Goal: Find specific page/section: Find specific page/section

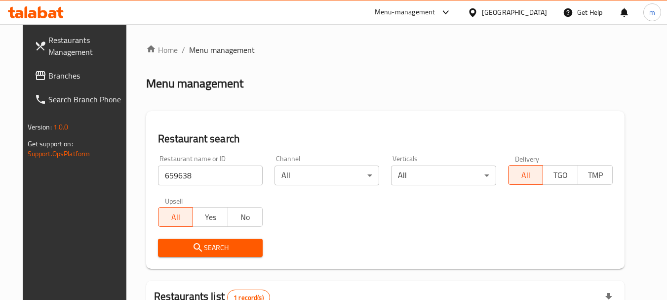
click at [48, 73] on span "Branches" at bounding box center [87, 76] width 78 height 12
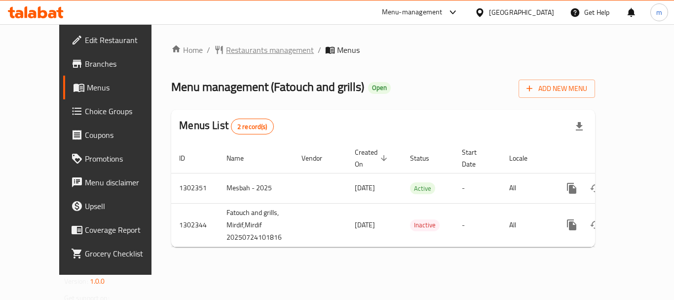
click at [226, 50] on span "Restaurants management" at bounding box center [270, 50] width 88 height 12
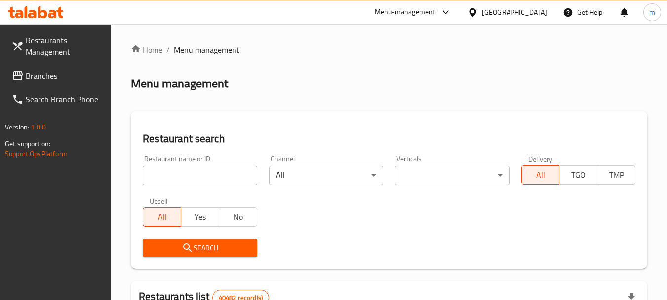
click at [213, 177] on input "search" at bounding box center [200, 175] width 114 height 20
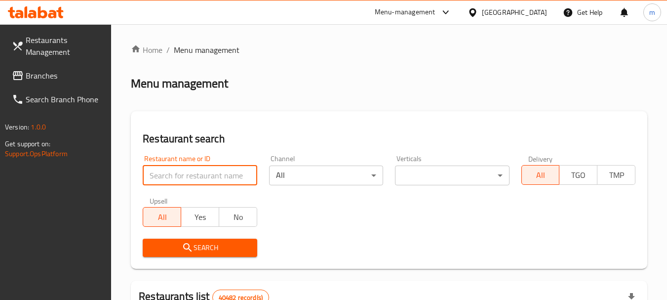
paste input "702402"
type input "702402"
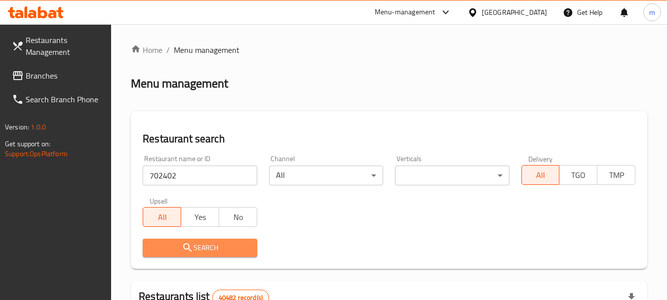
click at [221, 249] on span "Search" at bounding box center [200, 247] width 98 height 12
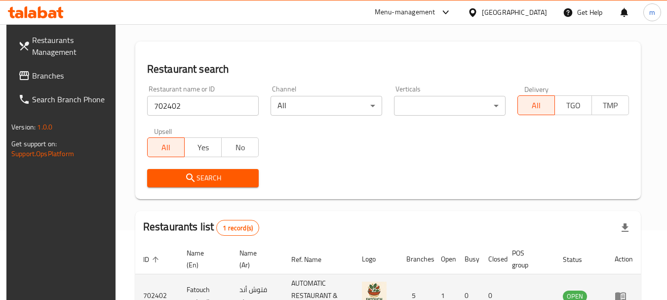
scroll to position [141, 0]
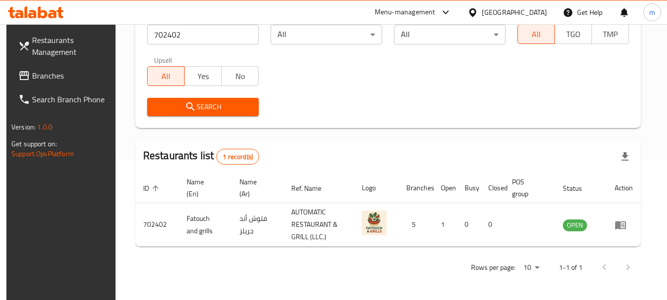
click at [506, 15] on div "[GEOGRAPHIC_DATA]" at bounding box center [514, 12] width 65 height 11
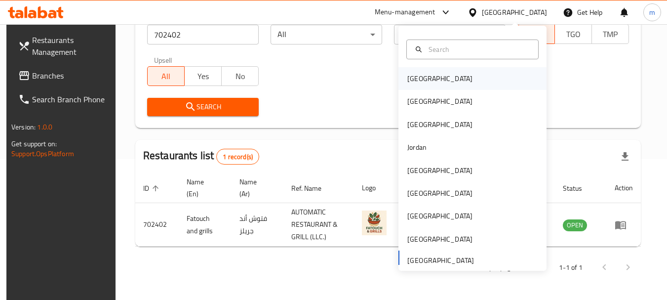
click at [422, 74] on div "[GEOGRAPHIC_DATA]" at bounding box center [439, 78] width 65 height 11
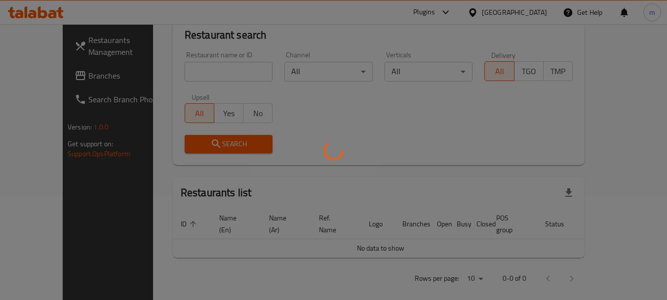
scroll to position [141, 0]
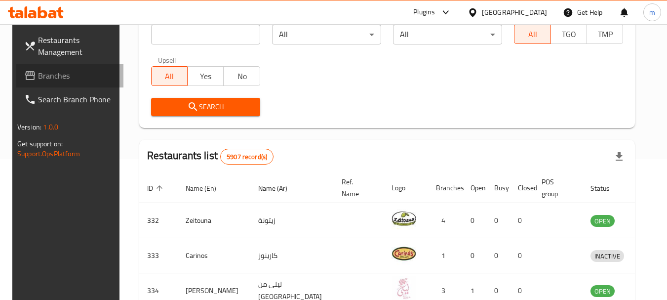
click at [38, 76] on span "Branches" at bounding box center [77, 76] width 78 height 12
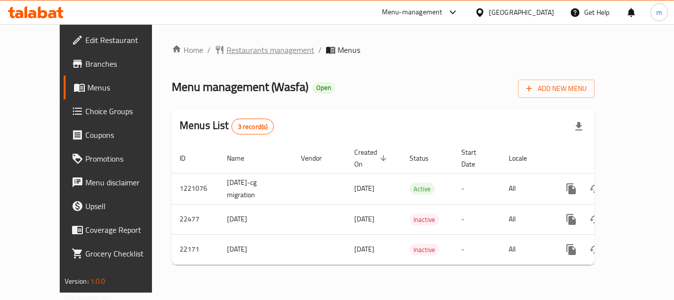
click at [227, 54] on span "Restaurants management" at bounding box center [271, 50] width 88 height 12
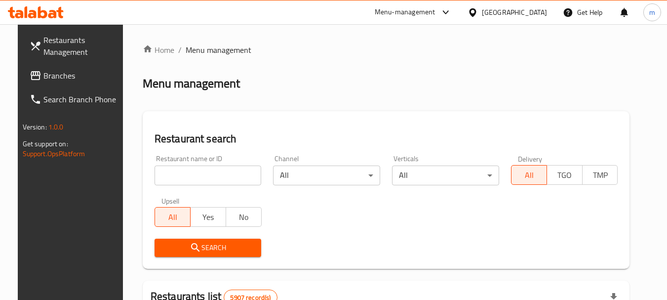
click at [205, 173] on input "search" at bounding box center [207, 175] width 107 height 20
paste input "11674"
type input "11674"
click at [222, 252] on span "Search" at bounding box center [207, 247] width 91 height 12
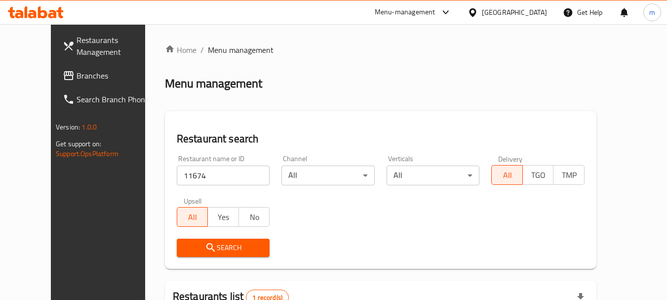
scroll to position [132, 0]
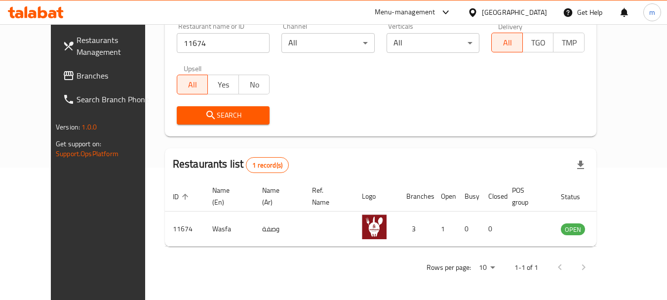
click at [535, 12] on div "[GEOGRAPHIC_DATA]" at bounding box center [514, 12] width 65 height 11
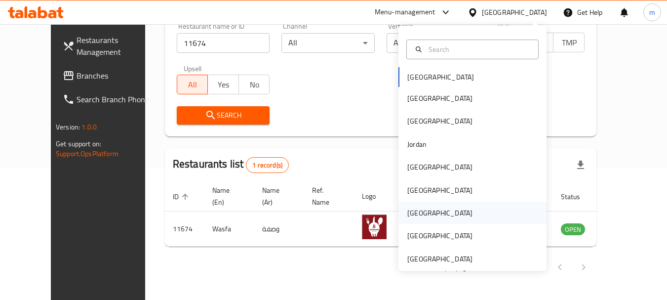
click at [423, 216] on div "[GEOGRAPHIC_DATA]" at bounding box center [439, 212] width 81 height 23
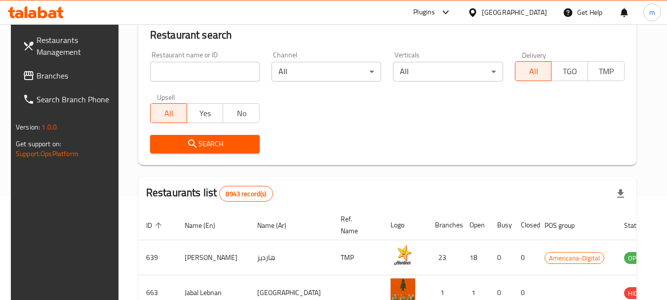
scroll to position [132, 0]
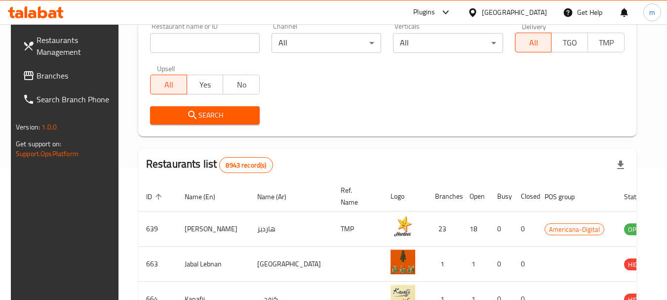
click at [37, 73] on span "Branches" at bounding box center [76, 76] width 78 height 12
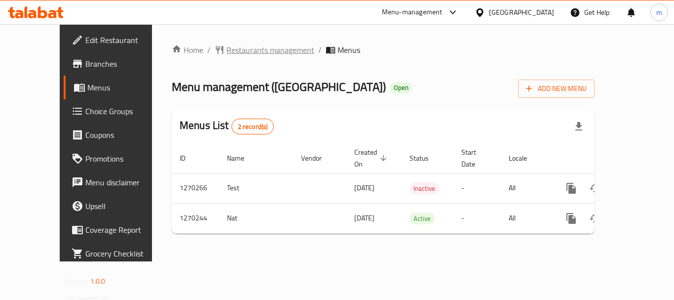
click at [229, 48] on span "Restaurants management" at bounding box center [271, 50] width 88 height 12
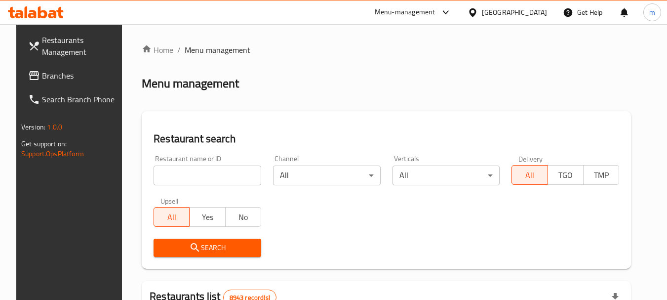
click at [191, 168] on input "search" at bounding box center [207, 175] width 108 height 20
paste input "689092"
type input "689092"
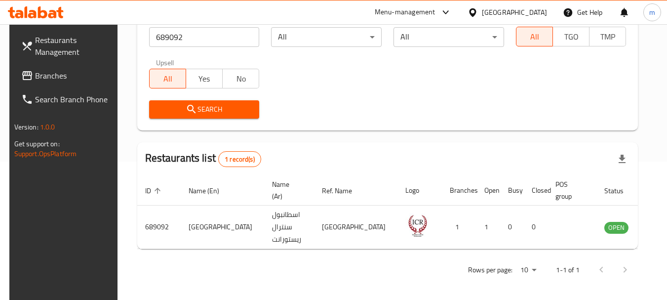
scroll to position [141, 0]
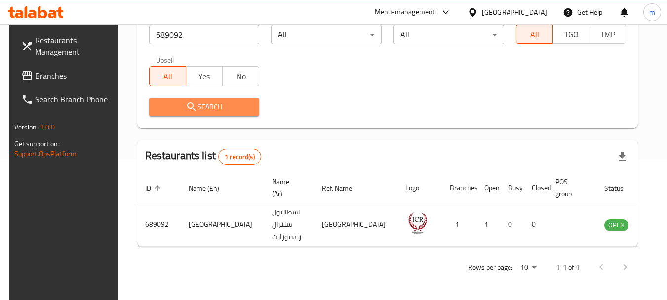
click at [202, 102] on span "Search" at bounding box center [204, 107] width 95 height 12
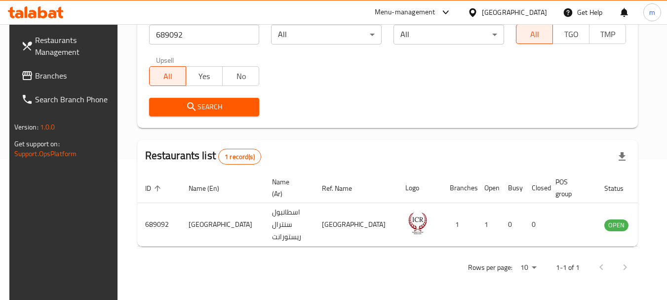
click at [228, 106] on span "Search" at bounding box center [204, 107] width 95 height 12
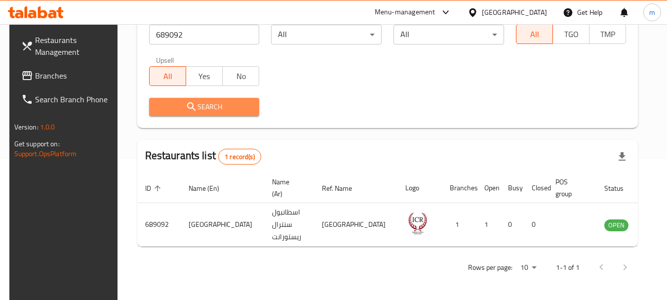
click at [228, 106] on span "Search" at bounding box center [204, 107] width 95 height 12
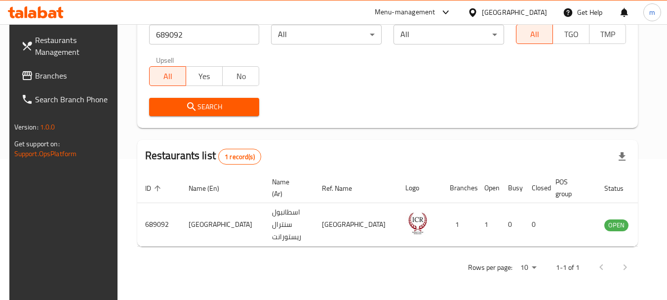
click at [534, 9] on div "[GEOGRAPHIC_DATA]" at bounding box center [514, 12] width 65 height 11
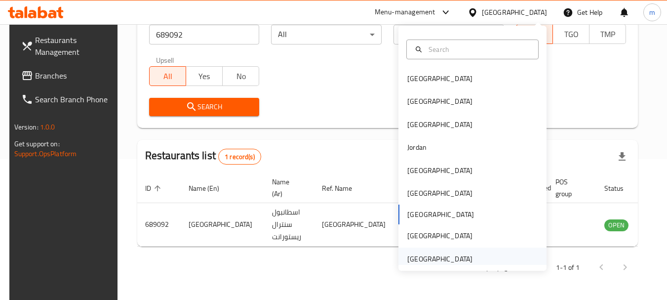
click at [430, 251] on div "[GEOGRAPHIC_DATA]" at bounding box center [439, 258] width 81 height 23
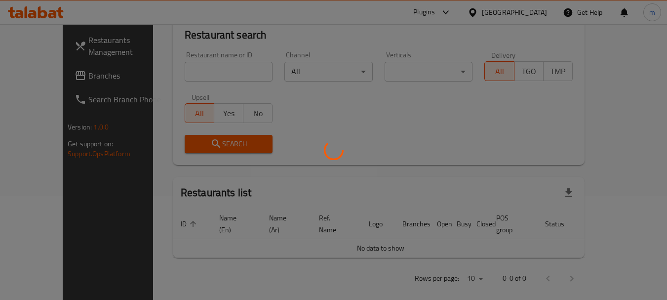
scroll to position [141, 0]
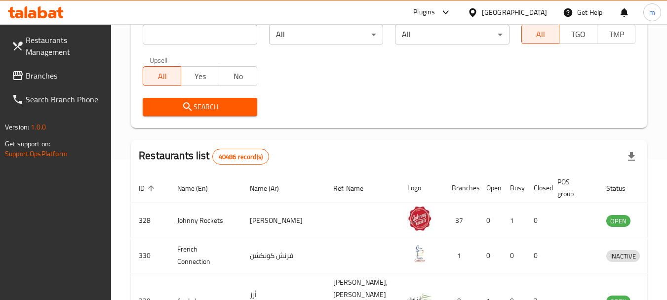
click at [47, 78] on span "Branches" at bounding box center [65, 76] width 78 height 12
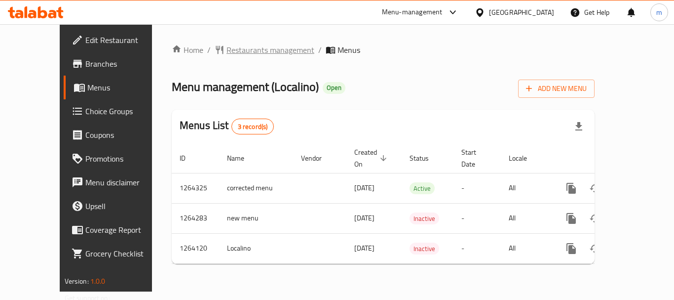
click at [227, 54] on span "Restaurants management" at bounding box center [271, 50] width 88 height 12
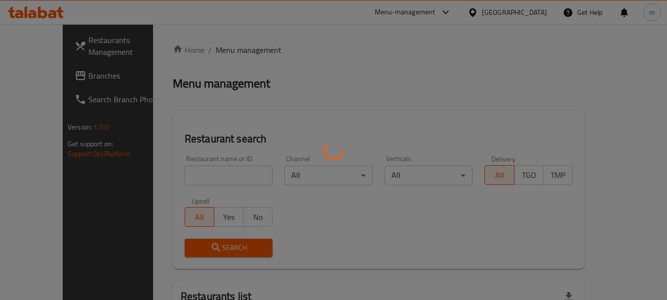
click at [203, 173] on div at bounding box center [333, 150] width 667 height 300
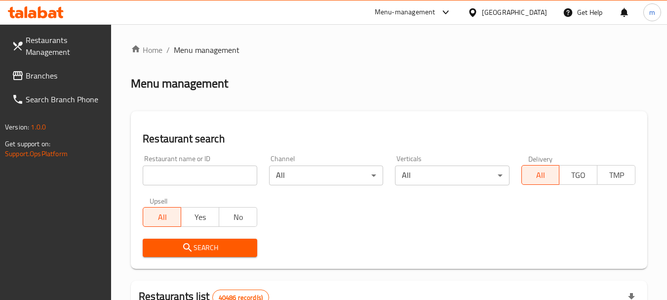
click at [180, 175] on input "search" at bounding box center [200, 175] width 114 height 20
paste input "686212"
type input "686212"
click at [200, 243] on span "Search" at bounding box center [200, 247] width 98 height 12
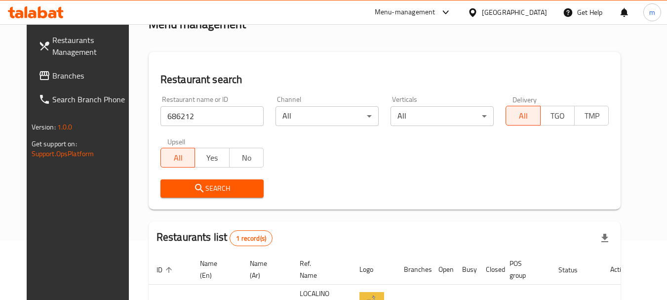
scroll to position [128, 0]
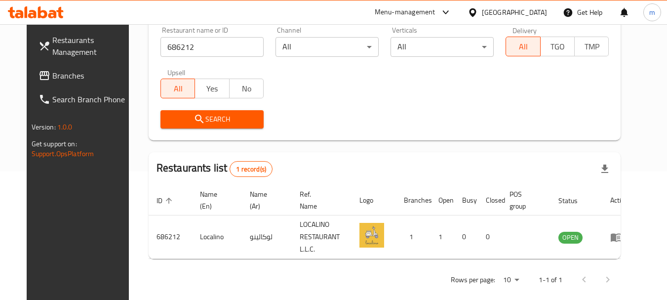
click at [64, 70] on span "Branches" at bounding box center [91, 76] width 78 height 12
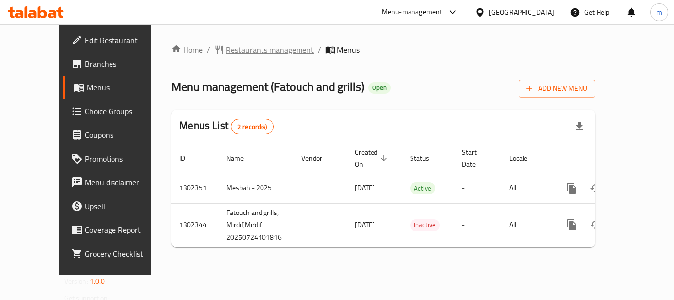
click at [226, 48] on span "Restaurants management" at bounding box center [270, 50] width 88 height 12
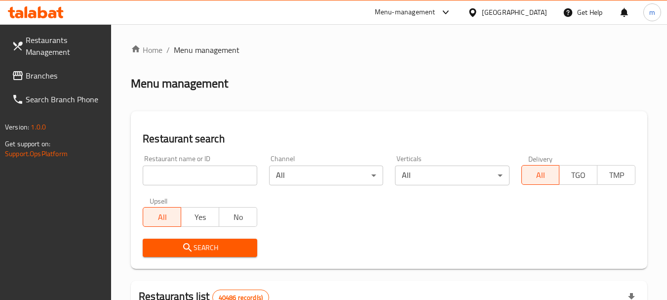
click at [179, 174] on input "search" at bounding box center [200, 175] width 114 height 20
paste input "702402"
type input "702402"
click at [200, 252] on span "Search" at bounding box center [200, 247] width 98 height 12
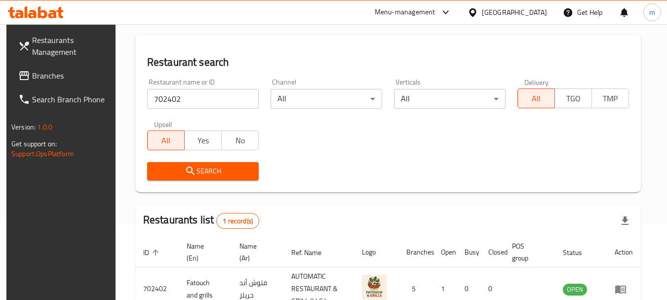
scroll to position [141, 0]
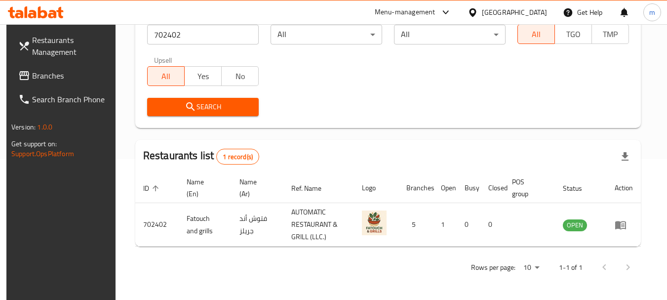
click at [501, 5] on div "[GEOGRAPHIC_DATA]" at bounding box center [506, 12] width 95 height 24
click at [506, 7] on div "[GEOGRAPHIC_DATA]" at bounding box center [514, 12] width 65 height 11
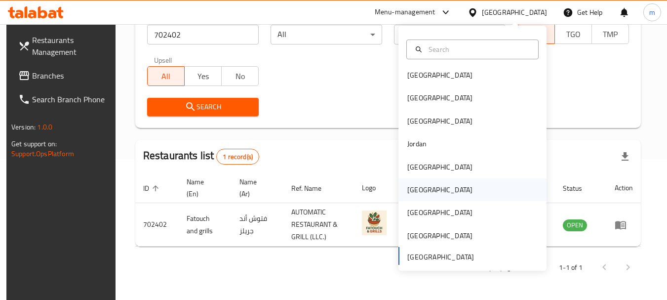
scroll to position [5, 0]
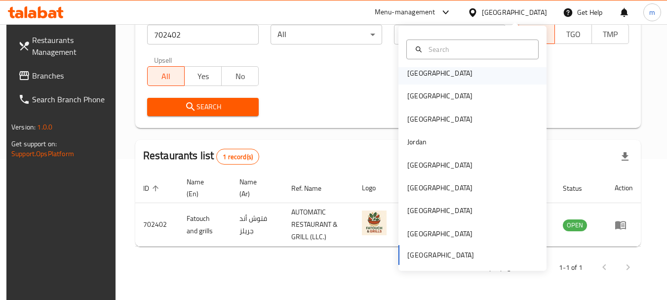
click at [414, 77] on div "[GEOGRAPHIC_DATA]" at bounding box center [439, 73] width 65 height 11
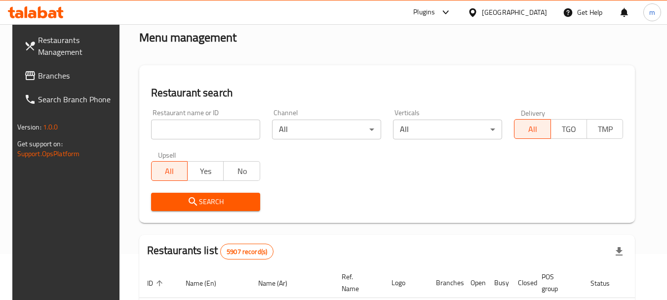
scroll to position [42, 0]
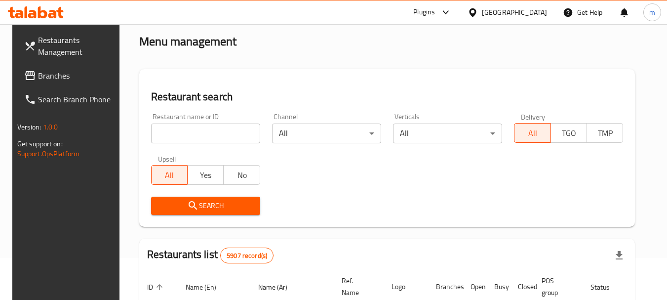
click at [25, 68] on link "Branches" at bounding box center [70, 76] width 108 height 24
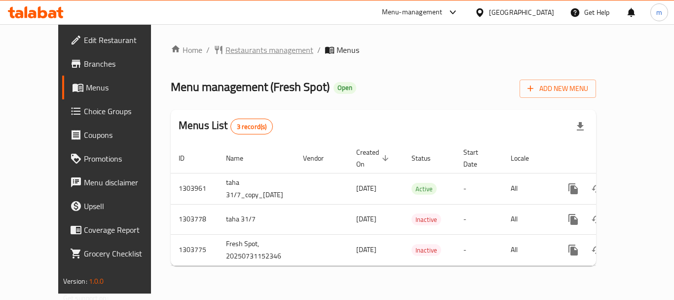
click at [226, 55] on span "Restaurants management" at bounding box center [270, 50] width 88 height 12
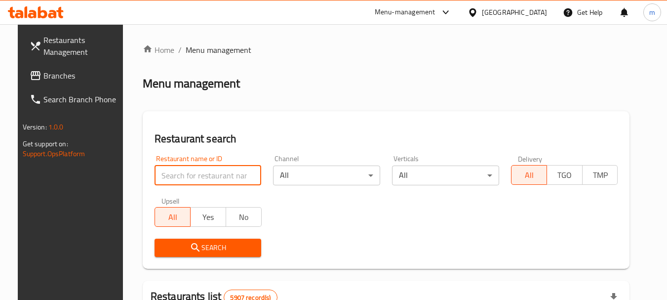
click at [186, 172] on input "search" at bounding box center [207, 175] width 107 height 20
paste input "702974"
type input "702974"
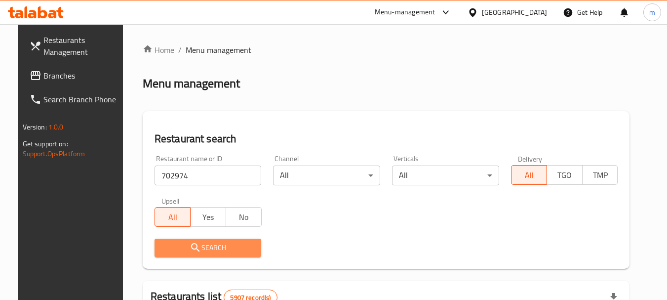
click at [192, 246] on icon "submit" at bounding box center [195, 247] width 12 height 12
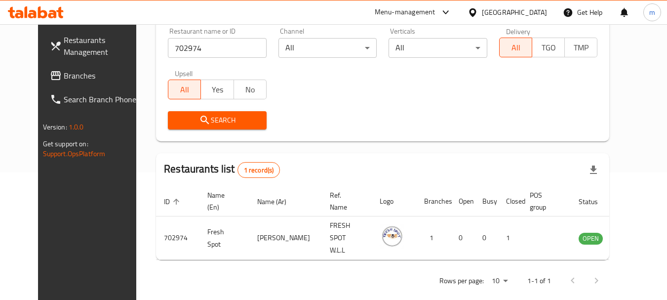
scroll to position [128, 0]
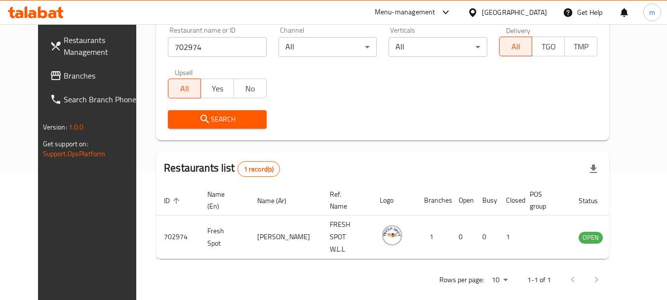
click at [531, 13] on div "[GEOGRAPHIC_DATA]" at bounding box center [514, 12] width 65 height 11
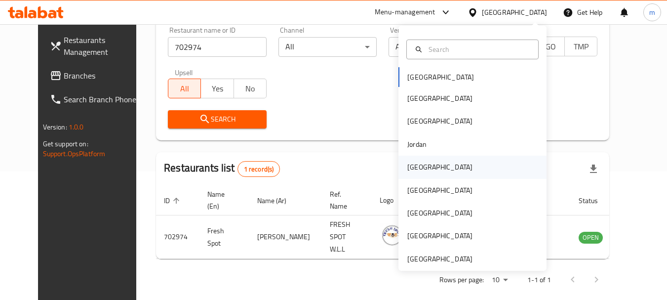
click at [422, 169] on div "[GEOGRAPHIC_DATA]" at bounding box center [439, 166] width 81 height 23
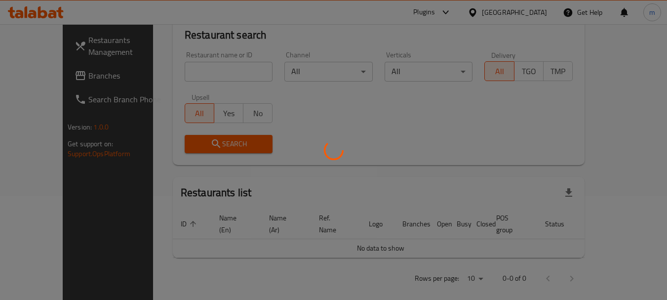
scroll to position [128, 0]
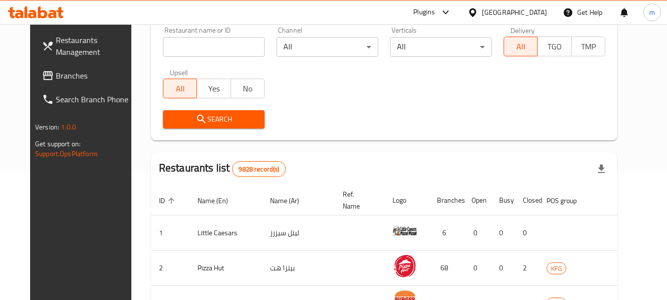
click at [56, 73] on span "Branches" at bounding box center [95, 76] width 78 height 12
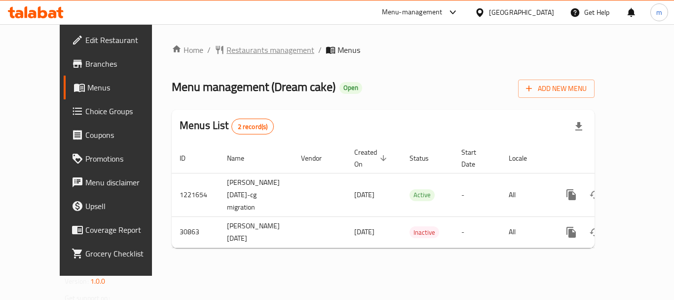
click at [227, 51] on span "Restaurants management" at bounding box center [271, 50] width 88 height 12
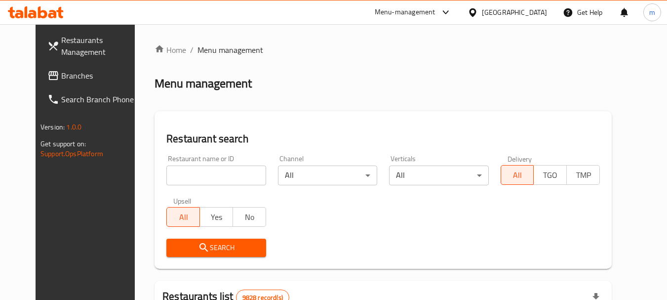
click at [176, 178] on input "search" at bounding box center [215, 175] width 99 height 20
paste input "15835"
type input "15835"
click at [193, 242] on span "Search" at bounding box center [215, 247] width 83 height 12
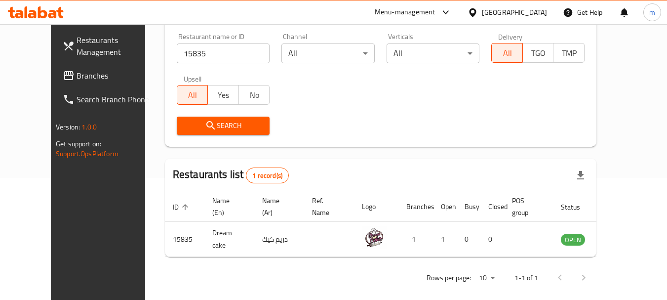
scroll to position [132, 0]
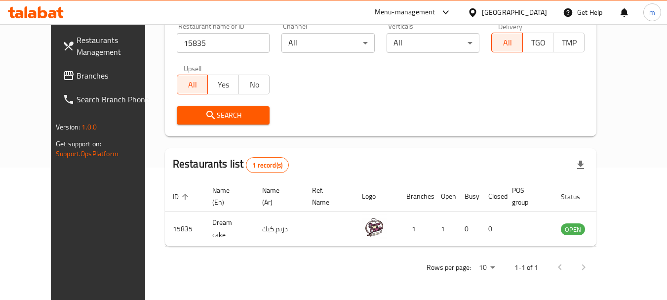
click at [541, 13] on div "[GEOGRAPHIC_DATA]" at bounding box center [514, 12] width 65 height 11
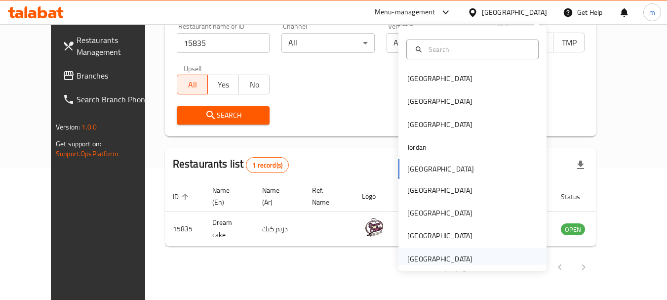
click at [430, 263] on div "[GEOGRAPHIC_DATA]" at bounding box center [439, 258] width 65 height 11
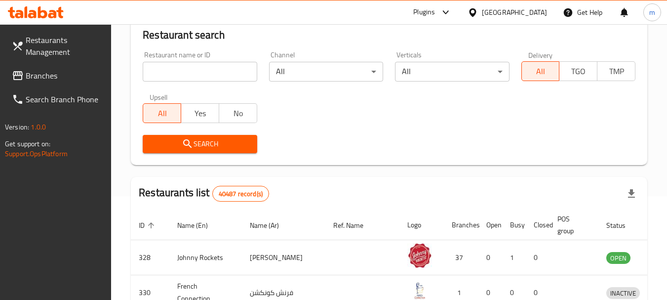
scroll to position [132, 0]
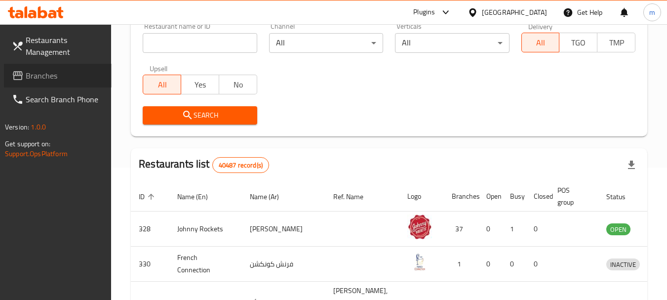
click at [32, 76] on span "Branches" at bounding box center [65, 76] width 78 height 12
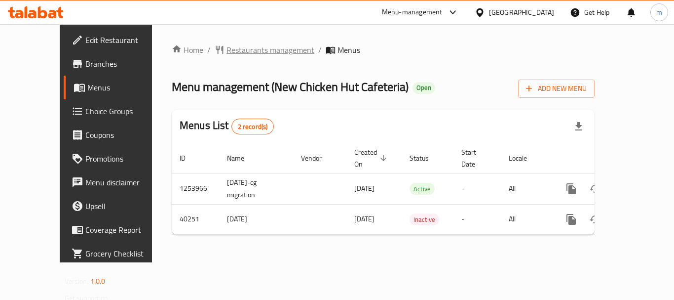
click at [237, 52] on span "Restaurants management" at bounding box center [271, 50] width 88 height 12
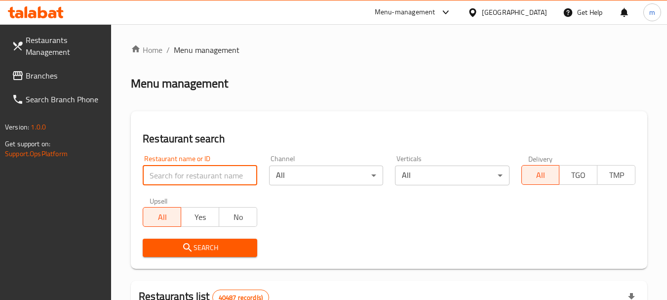
click at [192, 176] on input "search" at bounding box center [200, 175] width 114 height 20
paste input "20979"
type input "20979"
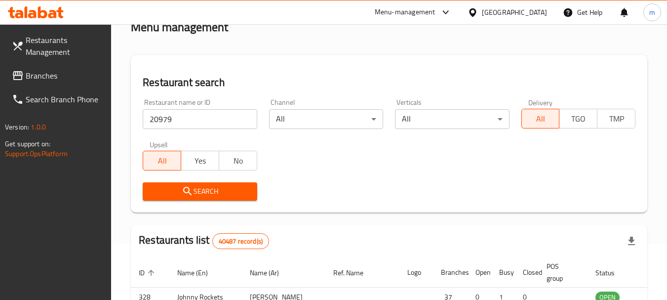
scroll to position [99, 0]
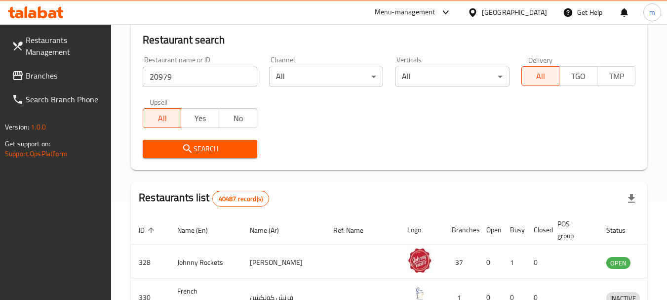
click at [221, 151] on span "Search" at bounding box center [200, 149] width 98 height 12
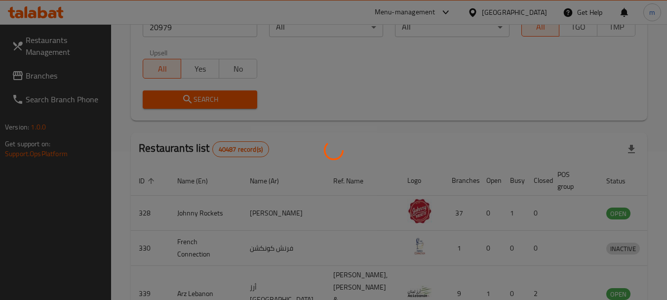
scroll to position [132, 0]
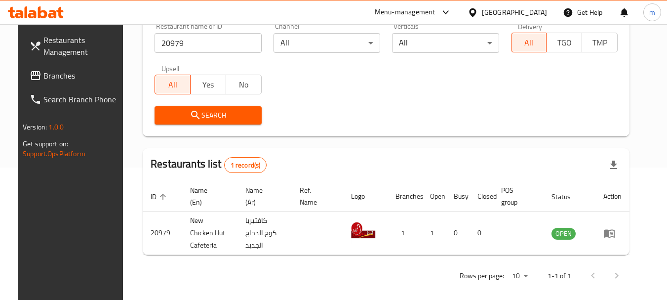
click at [529, 11] on div "[GEOGRAPHIC_DATA]" at bounding box center [514, 12] width 65 height 11
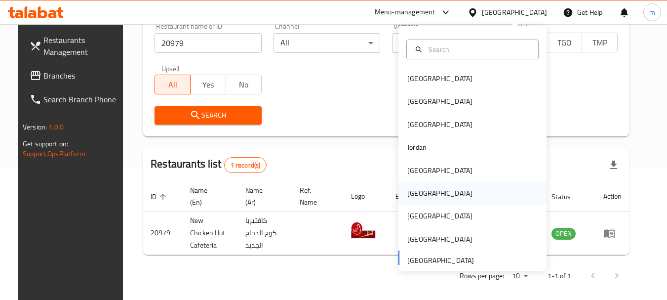
click at [411, 194] on div "[GEOGRAPHIC_DATA]" at bounding box center [439, 193] width 65 height 11
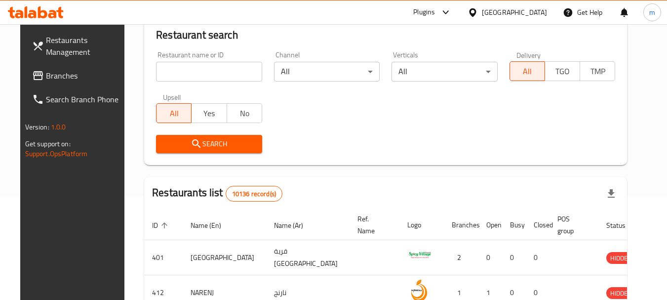
scroll to position [132, 0]
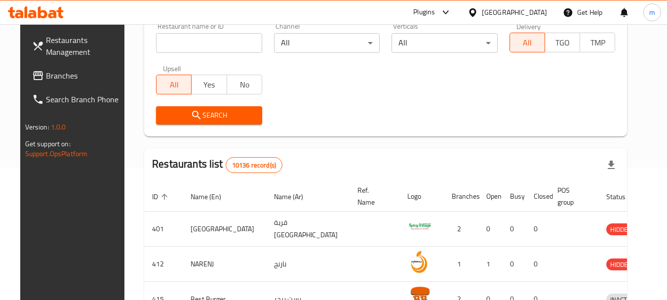
click at [46, 74] on span "Branches" at bounding box center [85, 76] width 78 height 12
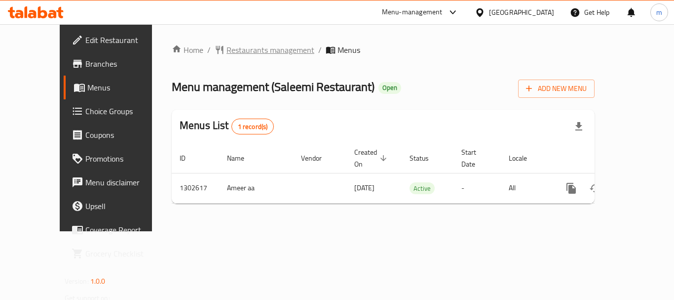
click at [227, 47] on span "Restaurants management" at bounding box center [271, 50] width 88 height 12
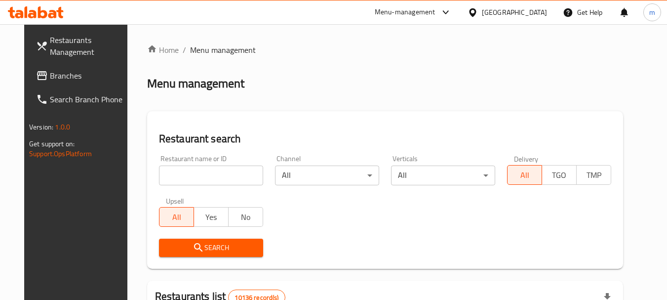
click at [187, 173] on input "search" at bounding box center [211, 175] width 104 height 20
paste input "702476"
type input "702476"
click at [220, 249] on span "Search" at bounding box center [211, 247] width 88 height 12
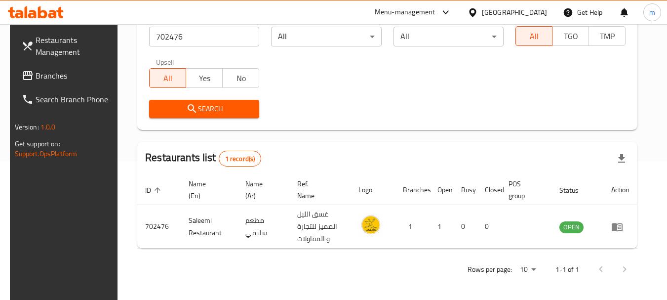
scroll to position [141, 0]
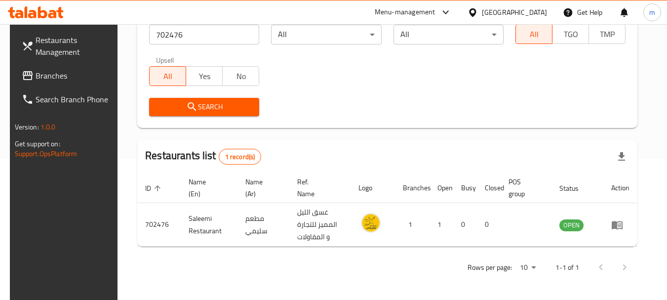
click at [538, 14] on div "[GEOGRAPHIC_DATA]" at bounding box center [514, 12] width 65 height 11
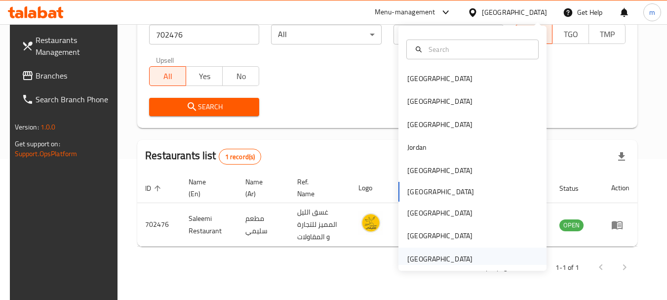
click at [422, 261] on div "[GEOGRAPHIC_DATA]" at bounding box center [439, 258] width 65 height 11
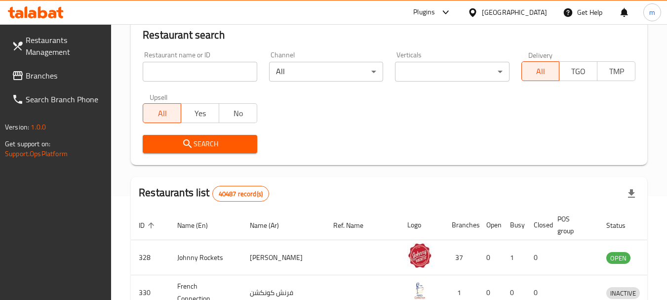
scroll to position [141, 0]
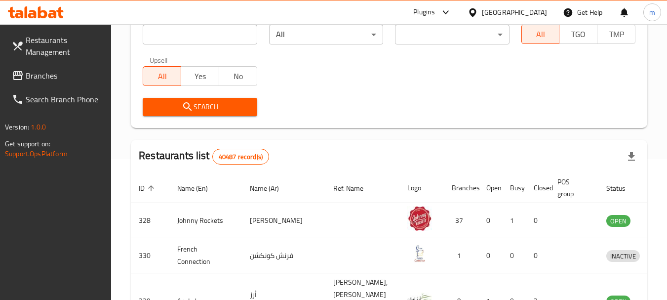
click at [65, 80] on span "Branches" at bounding box center [65, 76] width 78 height 12
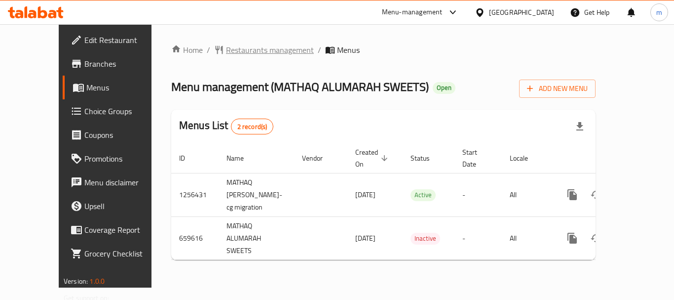
click at [226, 48] on span "Restaurants management" at bounding box center [270, 50] width 88 height 12
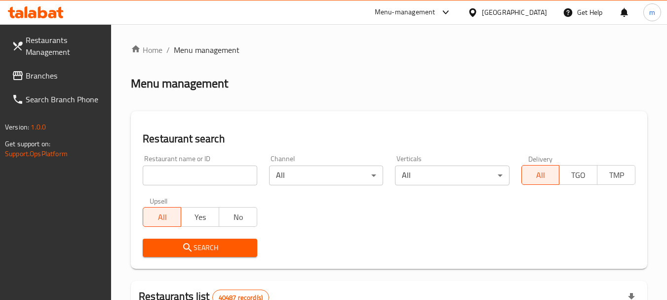
click at [194, 177] on input "search" at bounding box center [200, 175] width 114 height 20
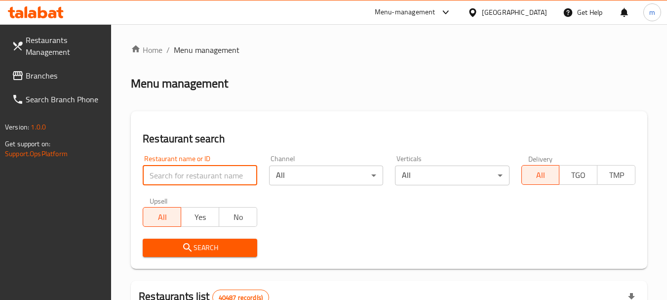
paste input "641749"
type input "641749"
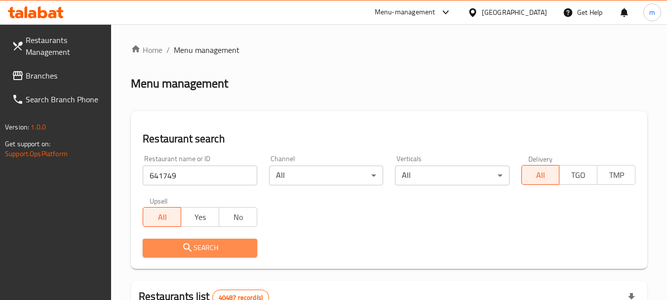
click at [190, 246] on icon "submit" at bounding box center [188, 247] width 12 height 12
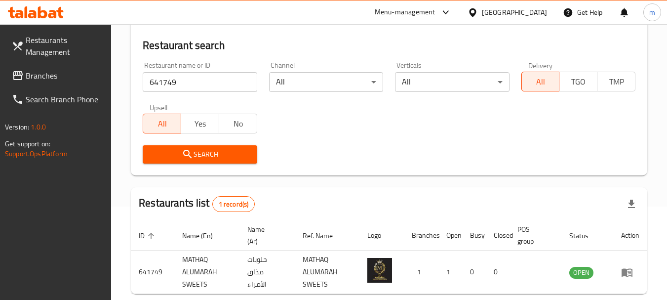
scroll to position [141, 0]
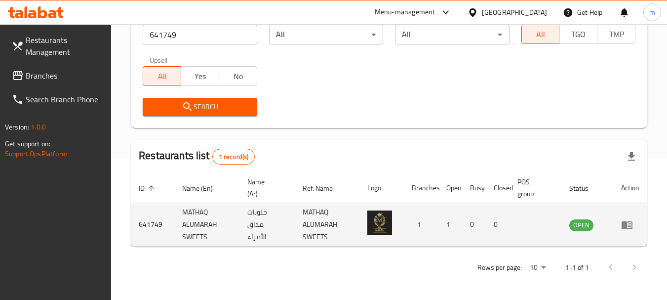
drag, startPoint x: 517, startPoint y: 224, endPoint x: 484, endPoint y: 208, distance: 36.6
click at [544, 224] on td "enhanced table" at bounding box center [535, 224] width 52 height 43
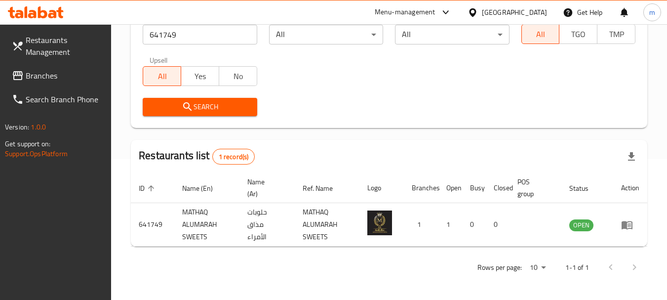
click at [494, 13] on div "United Arab Emirates" at bounding box center [514, 12] width 65 height 11
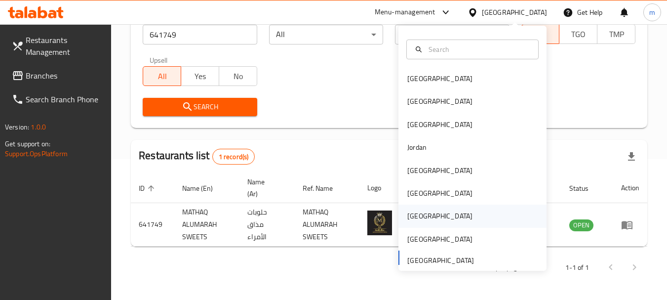
click at [411, 215] on div "Qatar" at bounding box center [439, 215] width 65 height 11
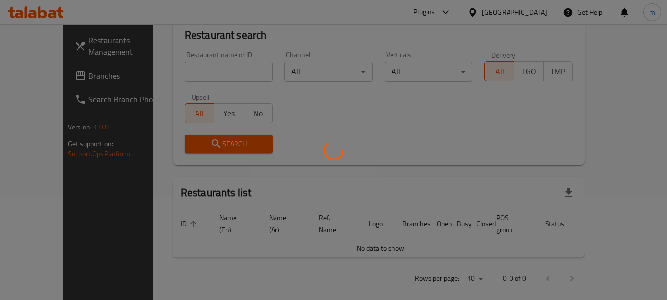
scroll to position [141, 0]
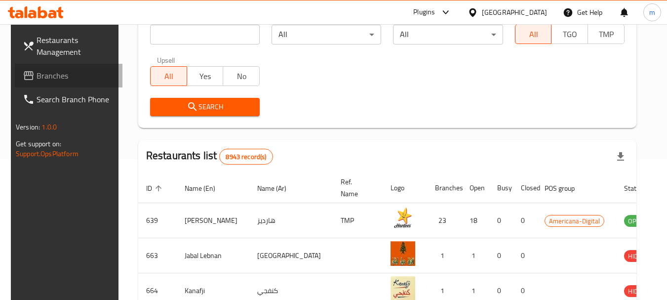
click at [44, 77] on span "Branches" at bounding box center [76, 76] width 78 height 12
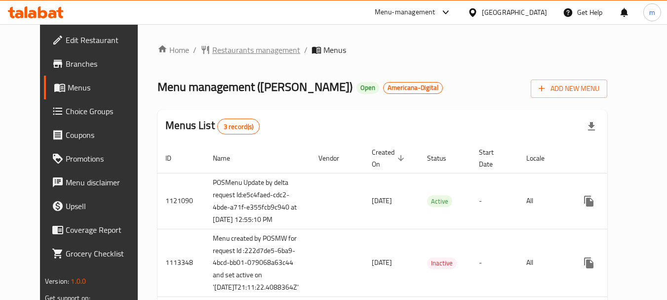
click at [212, 54] on span "Restaurants management" at bounding box center [256, 50] width 88 height 12
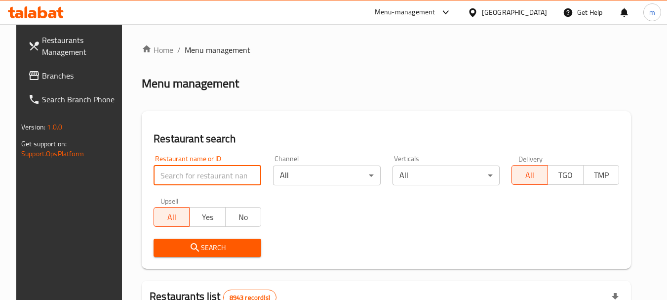
click at [203, 171] on input "search" at bounding box center [207, 175] width 108 height 20
paste input "639"
type input "639"
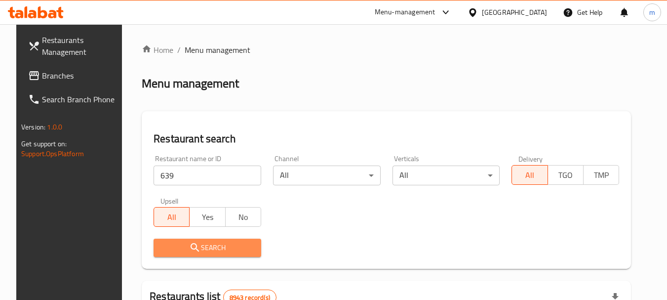
click at [193, 252] on span "Search" at bounding box center [207, 247] width 92 height 12
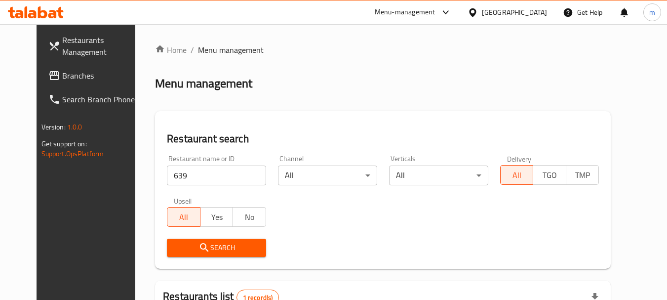
click at [62, 48] on span "Restaurants Management" at bounding box center [101, 46] width 78 height 24
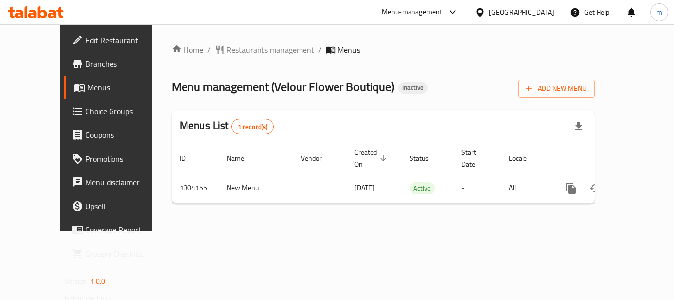
click at [542, 9] on div "[GEOGRAPHIC_DATA]" at bounding box center [521, 12] width 65 height 11
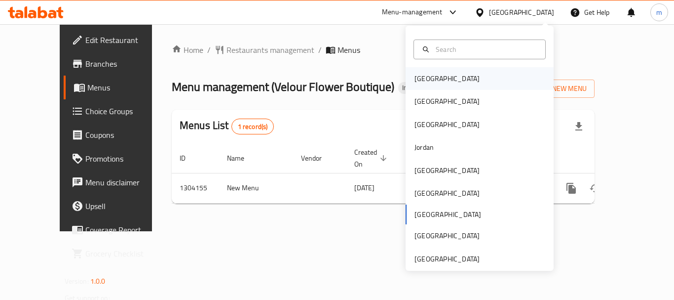
click at [433, 78] on div "[GEOGRAPHIC_DATA]" at bounding box center [447, 78] width 81 height 23
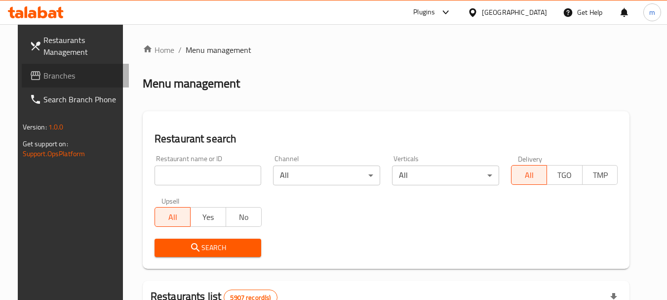
click at [47, 73] on span "Branches" at bounding box center [82, 76] width 78 height 12
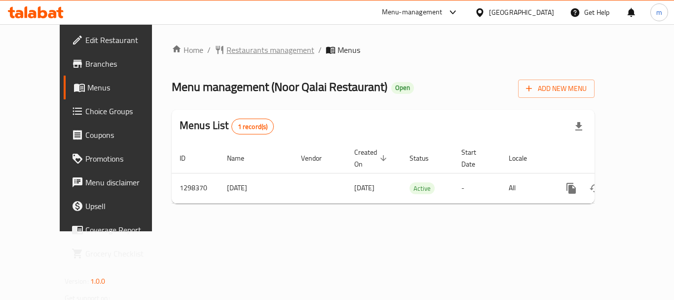
click at [236, 46] on span "Restaurants management" at bounding box center [271, 50] width 88 height 12
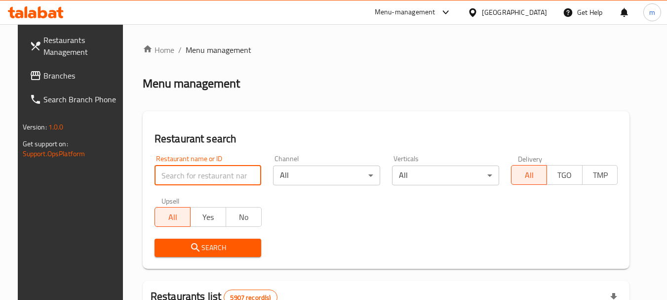
click at [203, 173] on input "search" at bounding box center [207, 175] width 107 height 20
paste input "700887"
type input "700887"
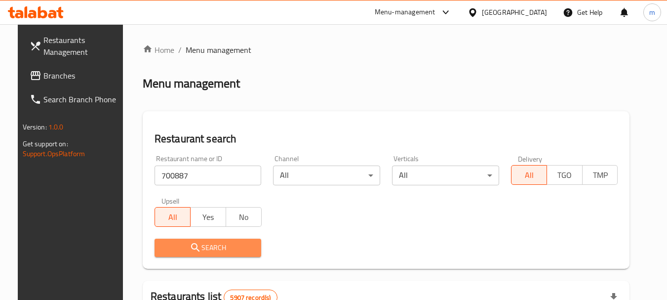
click at [195, 247] on span "Search" at bounding box center [207, 247] width 91 height 12
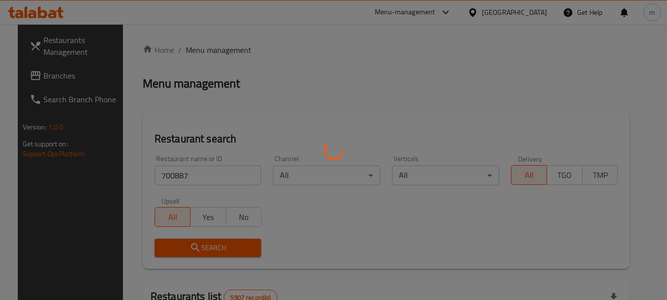
scroll to position [132, 0]
